Goal: Information Seeking & Learning: Find specific fact

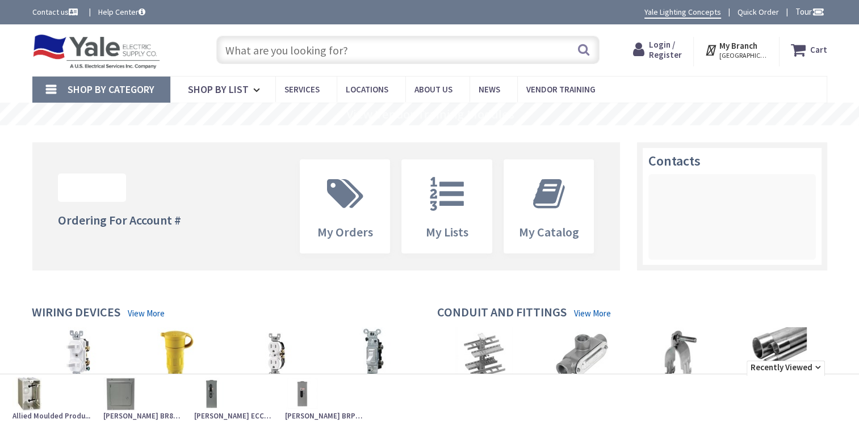
click at [395, 56] on input "text" at bounding box center [407, 50] width 383 height 28
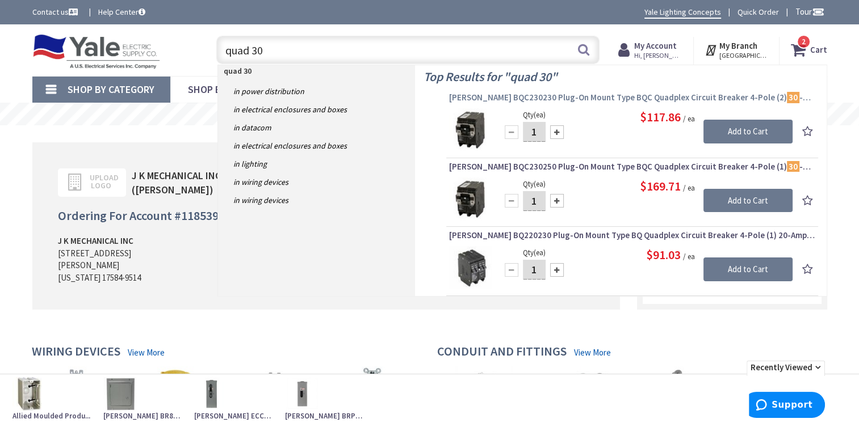
type input "quad 30"
click at [600, 95] on span "Eaton BQC230230 Plug-On Mount Type BQC Quadplex Circuit Breaker 4-Pole (2) 30 -…" at bounding box center [632, 97] width 366 height 11
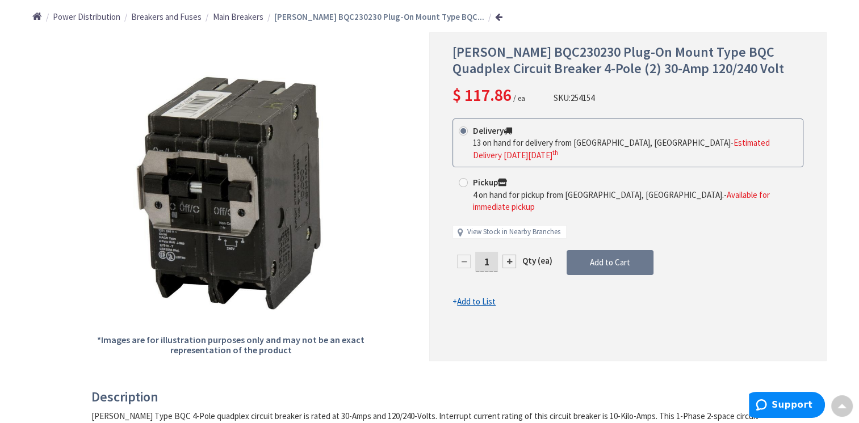
scroll to position [114, 0]
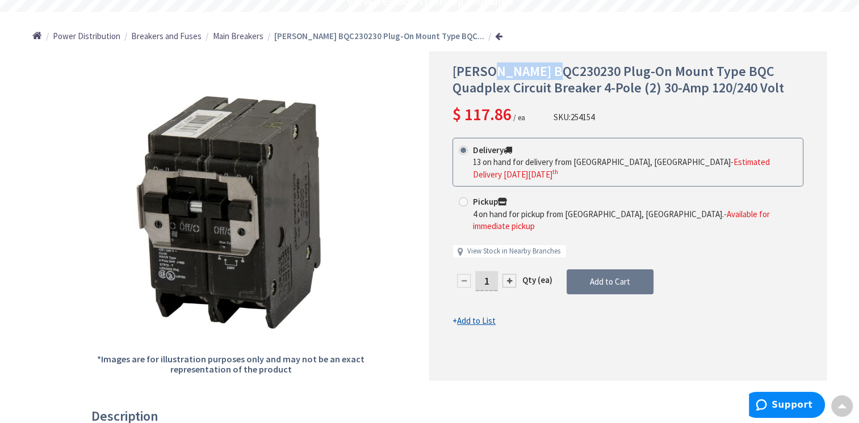
drag, startPoint x: 490, startPoint y: 73, endPoint x: 556, endPoint y: 74, distance: 66.4
click at [556, 74] on span "Eaton BQC230230 Plug-On Mount Type BQC Quadplex Circuit Breaker 4-Pole (2) 30-A…" at bounding box center [618, 79] width 332 height 34
copy span "BQC230230"
click at [547, 54] on div "Eaton BQC230230 Plug-On Mount Type BQC Quadplex Circuit Breaker 4-Pole (2) 30-A…" at bounding box center [627, 216] width 397 height 329
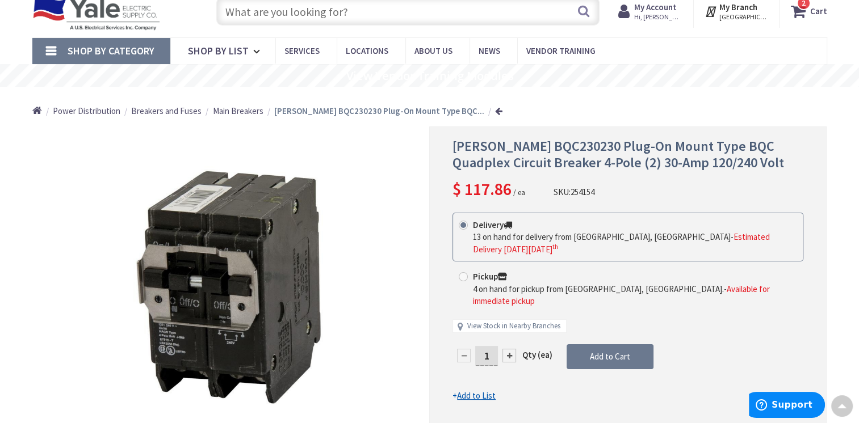
scroll to position [0, 0]
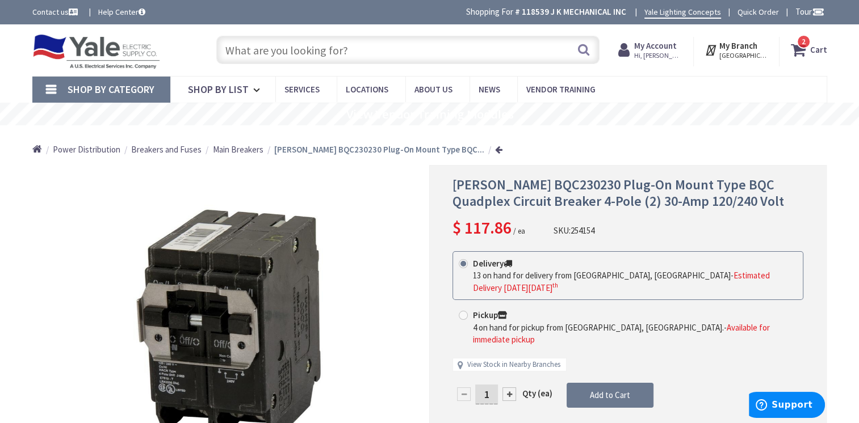
click at [329, 45] on input "text" at bounding box center [407, 50] width 383 height 28
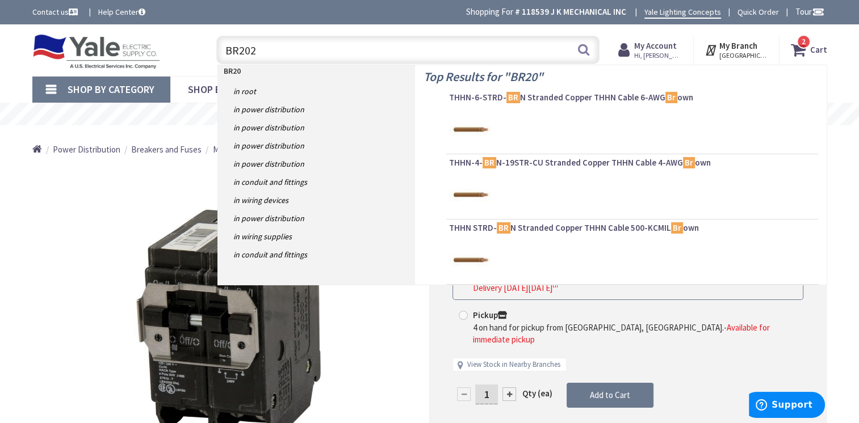
type input "BR2020"
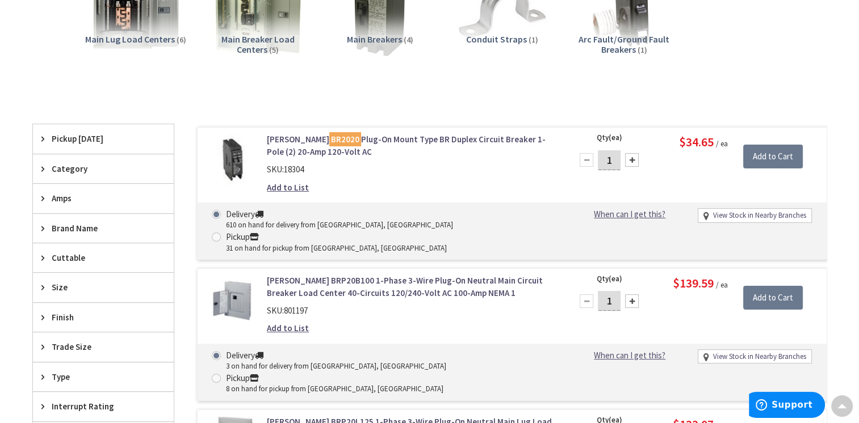
scroll to position [227, 0]
